Goal: Task Accomplishment & Management: Complete application form

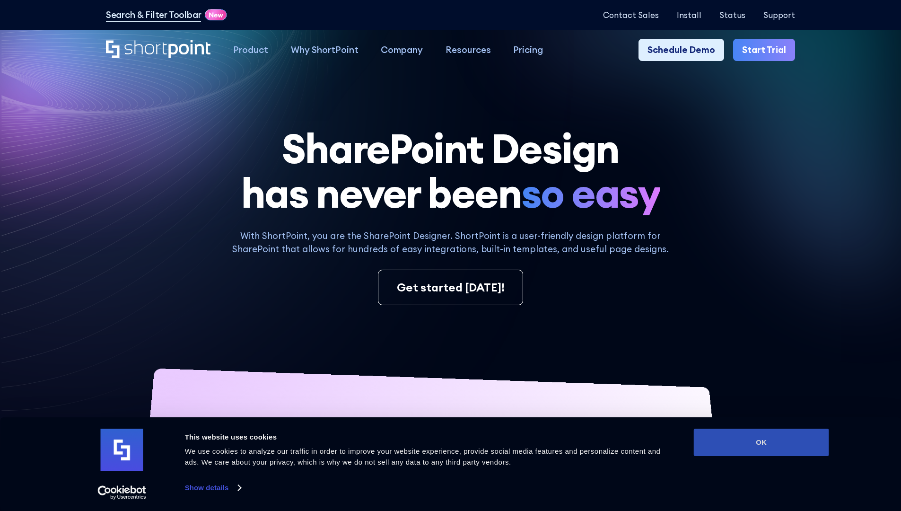
click at [761, 442] on button "OK" at bounding box center [761, 441] width 135 height 27
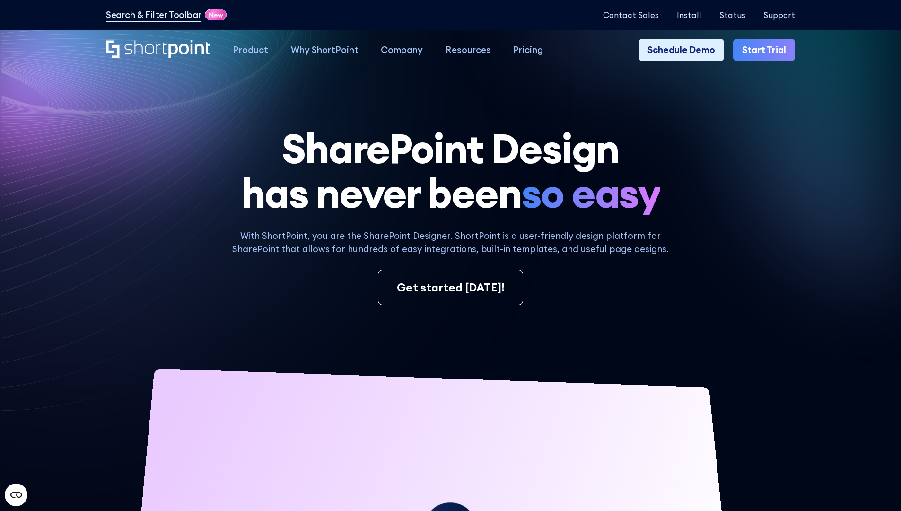
click at [767, 50] on link "Start Trial" at bounding box center [764, 50] width 62 height 23
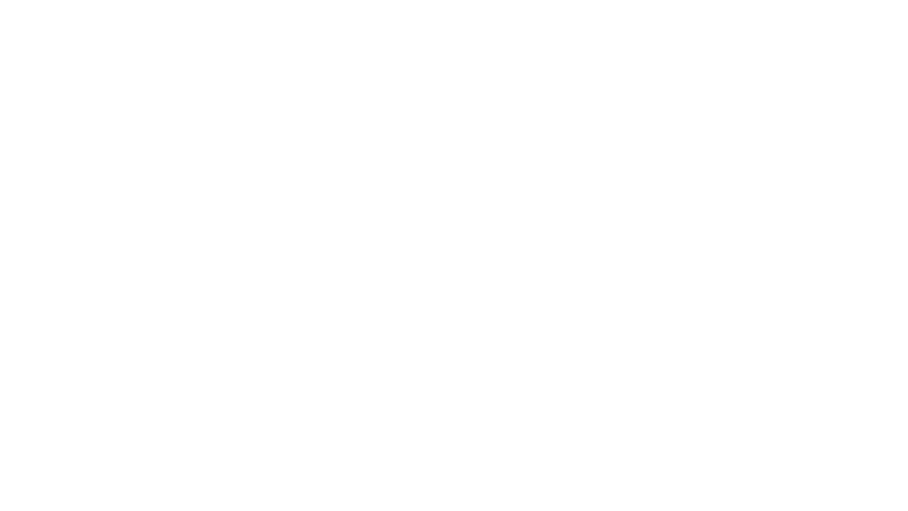
type input "Archebald"
type input "Berkuskv"
type input "2125556789"
select select "Microsoft 365"
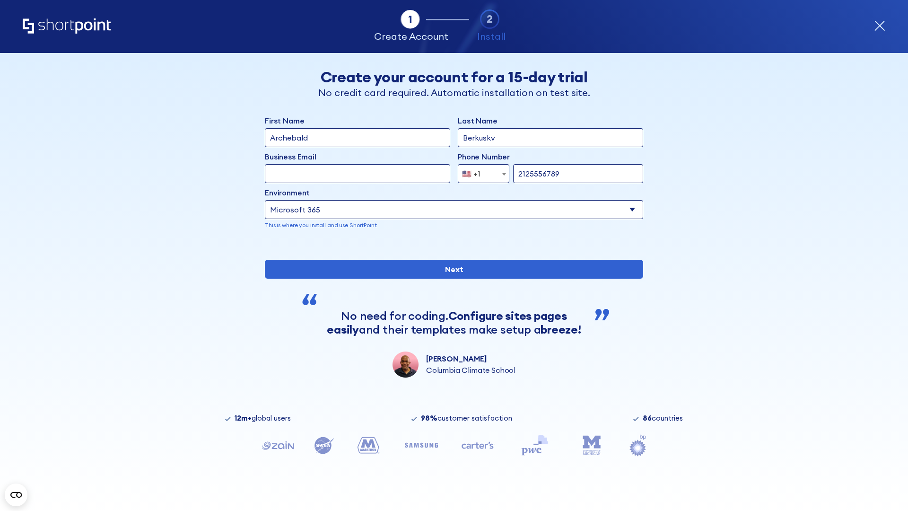
type input "2125556789"
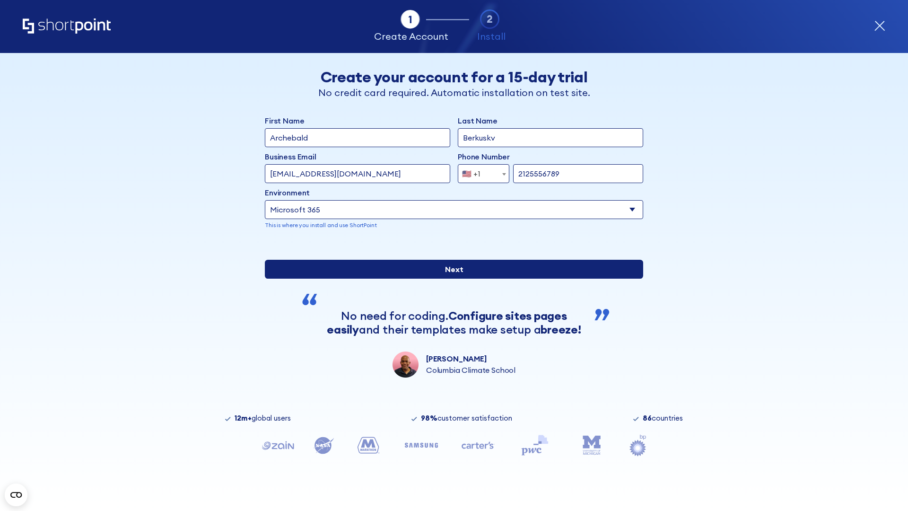
scroll to position [2, 0]
click at [450, 278] on input "Next" at bounding box center [454, 269] width 378 height 19
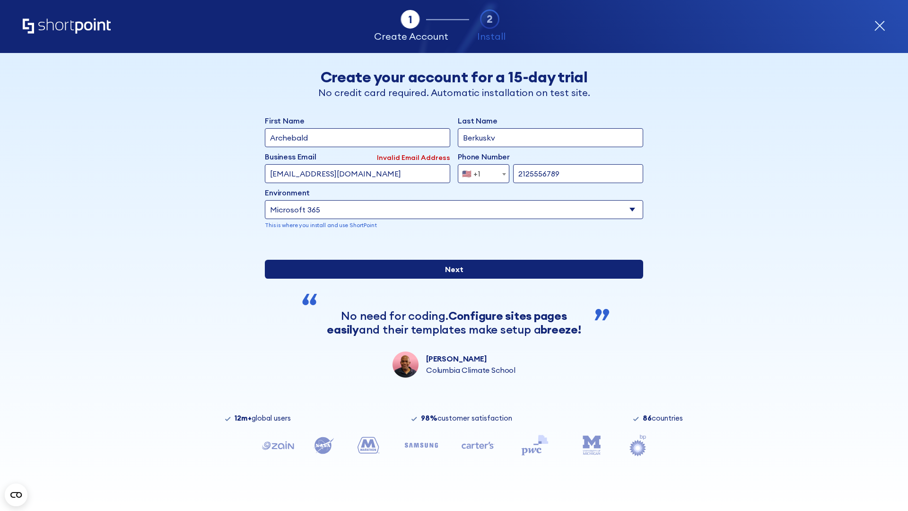
click at [450, 278] on input "Next" at bounding box center [454, 269] width 378 height 19
type input "test@shortpoint.com"
click at [450, 278] on input "Next" at bounding box center [454, 269] width 378 height 19
